Goal: Task Accomplishment & Management: Manage account settings

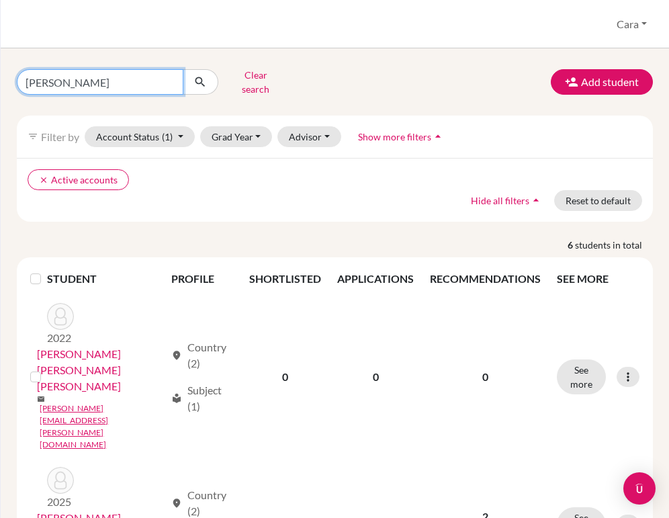
click at [99, 87] on input "[PERSON_NAME]" at bounding box center [100, 82] width 167 height 26
type input "[PERSON_NAME]"
click button "submit" at bounding box center [201, 82] width 36 height 26
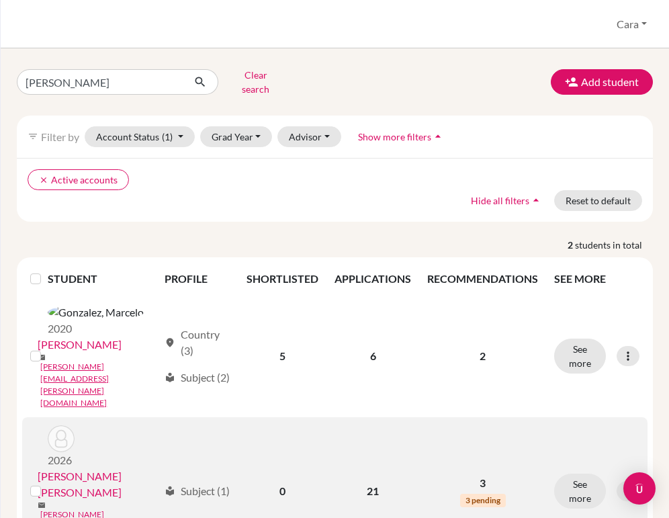
click at [127, 468] on link "[PERSON_NAME] [PERSON_NAME]" at bounding box center [98, 484] width 121 height 32
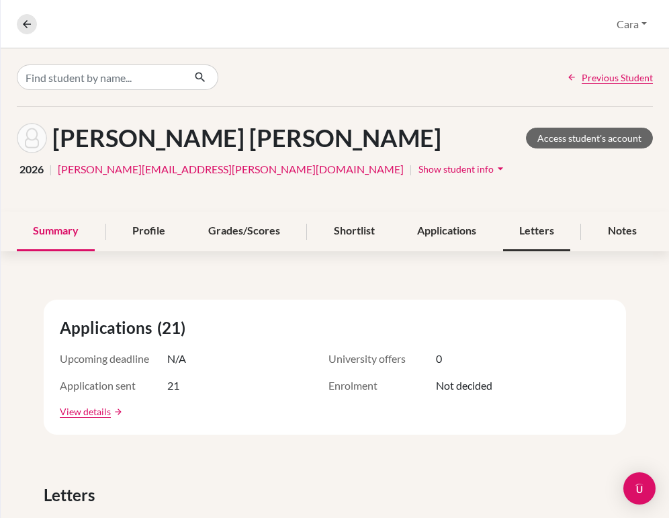
click at [526, 240] on div "Letters" at bounding box center [536, 232] width 67 height 40
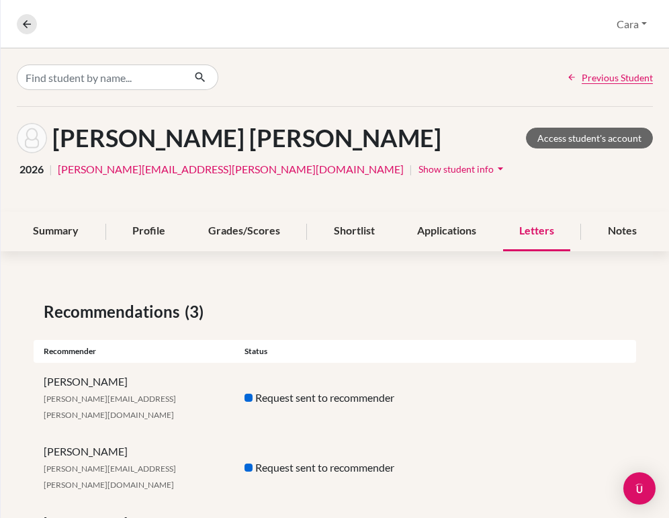
scroll to position [38, 0]
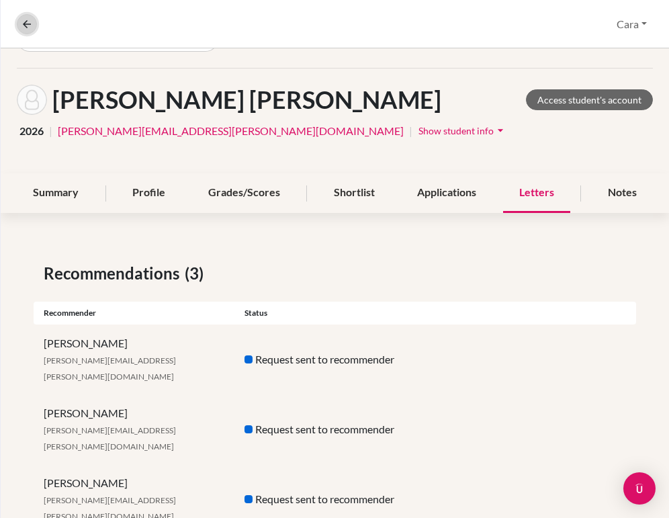
click at [32, 30] on icon at bounding box center [27, 24] width 12 height 12
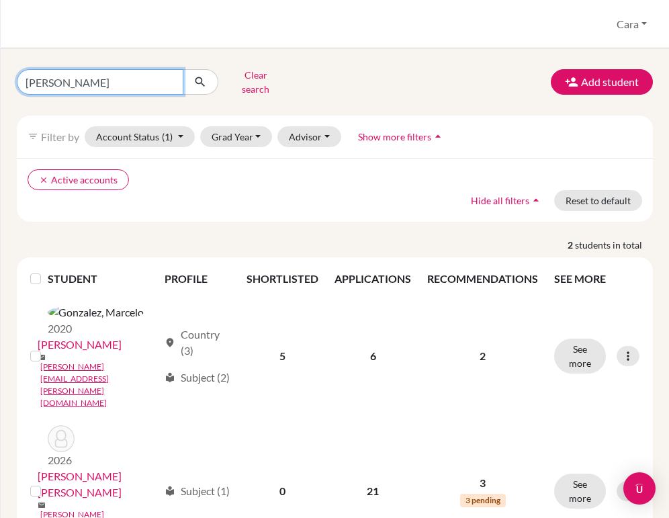
click at [171, 77] on input "[PERSON_NAME]" at bounding box center [100, 82] width 167 height 26
type input "[PERSON_NAME]"
click button "submit" at bounding box center [201, 82] width 36 height 26
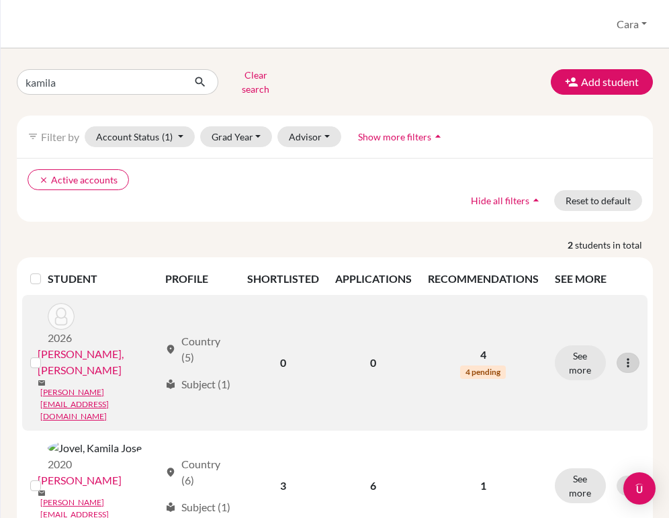
click at [620, 353] on div at bounding box center [627, 363] width 23 height 20
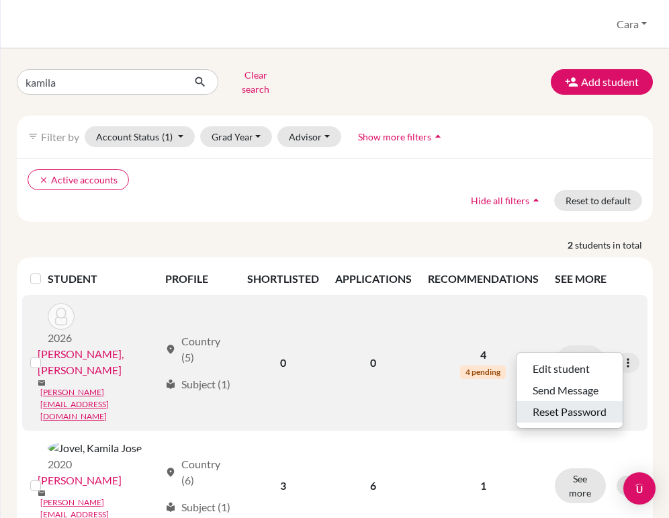
click at [594, 407] on button "Reset Password" at bounding box center [569, 411] width 106 height 21
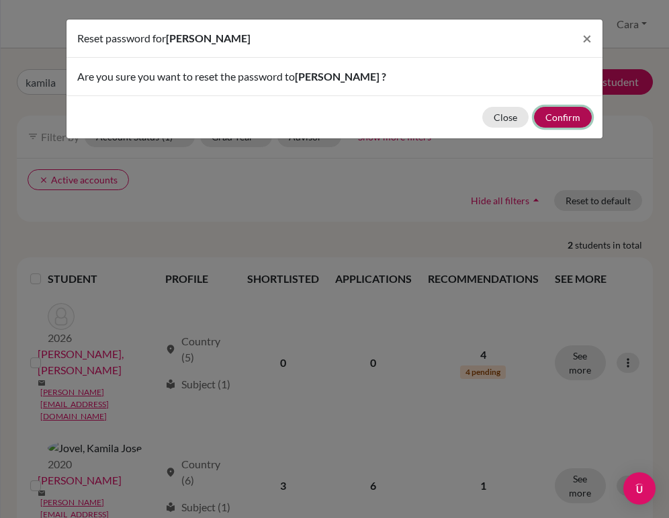
click at [559, 114] on button "Confirm" at bounding box center [563, 117] width 58 height 21
